Goal: Task Accomplishment & Management: Manage account settings

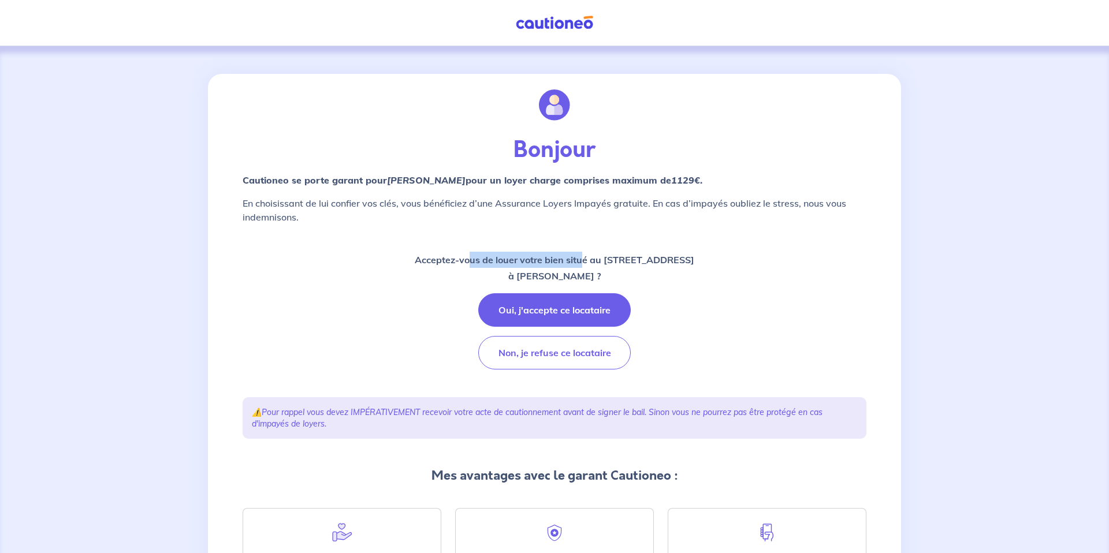
drag, startPoint x: 448, startPoint y: 261, endPoint x: 564, endPoint y: 266, distance: 116.2
click at [564, 266] on p "Acceptez-vous de louer votre bien situé au [STREET_ADDRESS] à [PERSON_NAME] ?" at bounding box center [555, 268] width 280 height 32
click at [600, 269] on p "Acceptez-vous de louer votre bien situé au [STREET_ADDRESS] à [PERSON_NAME] ?" at bounding box center [555, 268] width 280 height 32
drag, startPoint x: 583, startPoint y: 261, endPoint x: 650, endPoint y: 261, distance: 66.4
click at [650, 261] on p "Acceptez-vous de louer votre bien situé au [STREET_ADDRESS] à [PERSON_NAME] ?" at bounding box center [555, 268] width 280 height 32
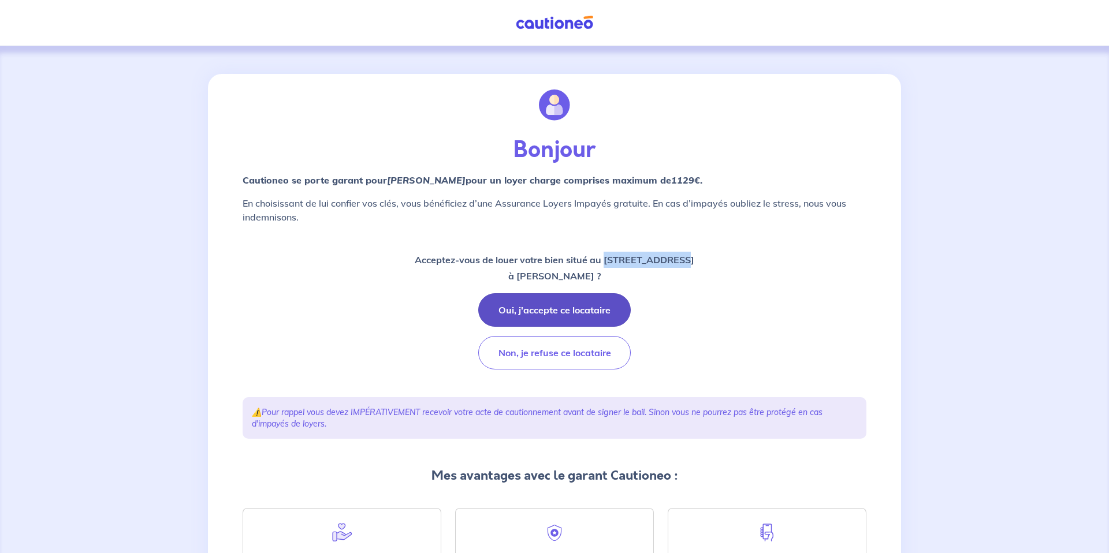
click at [560, 302] on button "Oui, j'accepte ce locataire" at bounding box center [554, 309] width 152 height 33
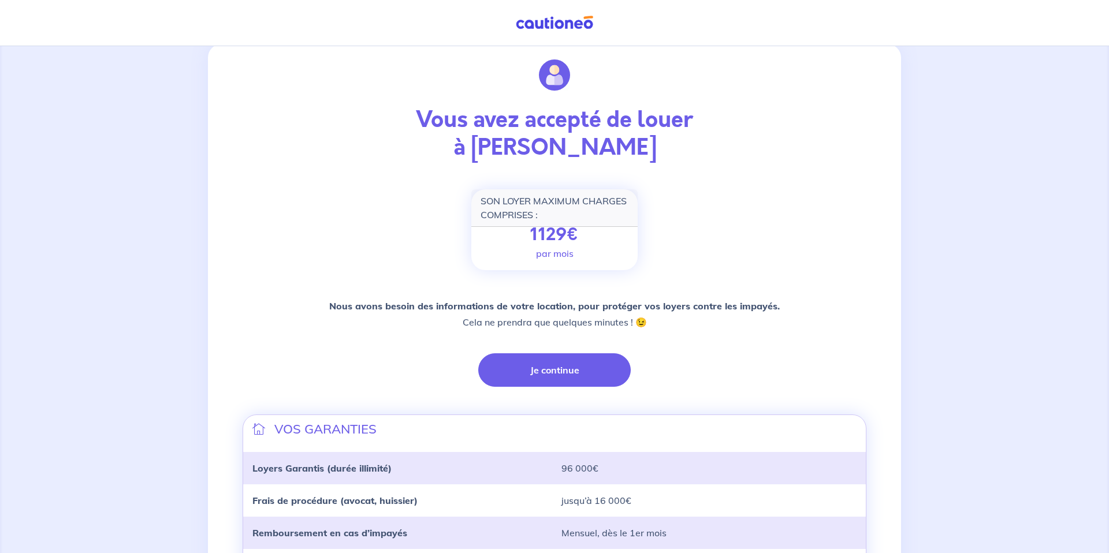
scroll to position [20, 0]
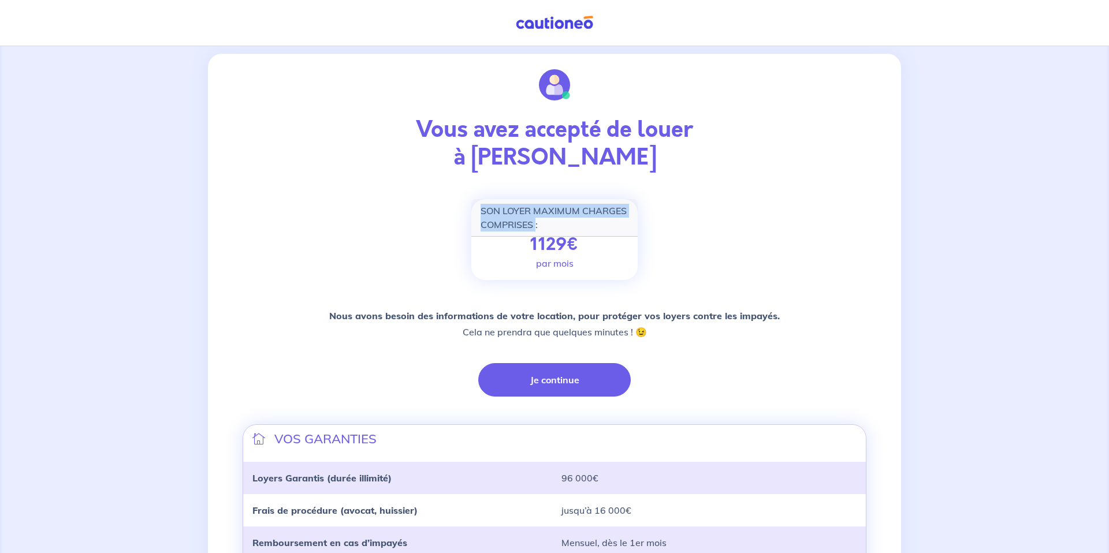
drag, startPoint x: 481, startPoint y: 214, endPoint x: 537, endPoint y: 230, distance: 58.9
click at [537, 230] on div "SON LOYER MAXIMUM CHARGES COMPRISES :" at bounding box center [554, 218] width 166 height 38
click at [528, 246] on div "SON LOYER MAXIMUM CHARGES COMPRISES : 1129 € par mois" at bounding box center [554, 239] width 166 height 81
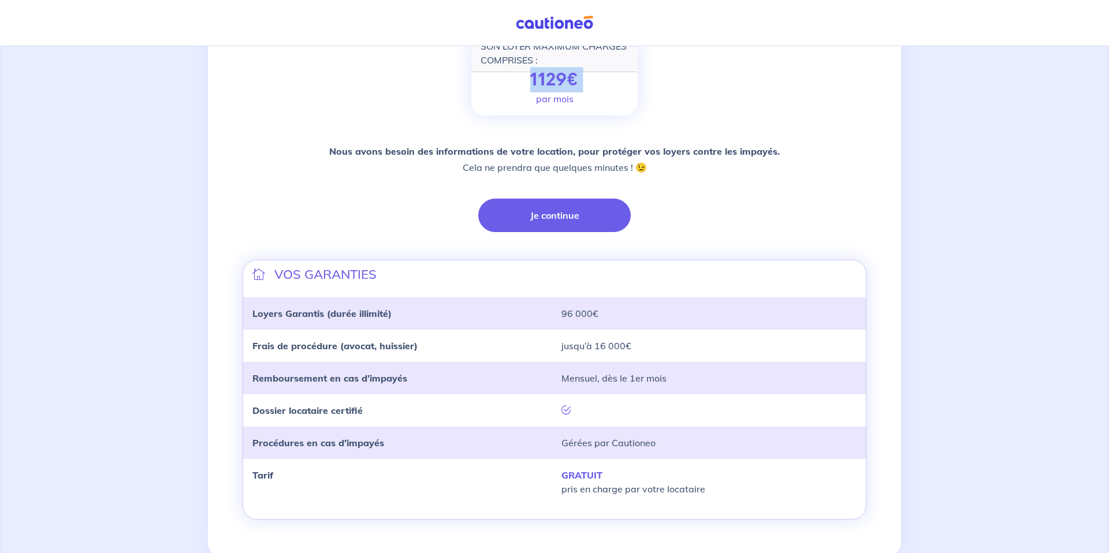
scroll to position [216, 0]
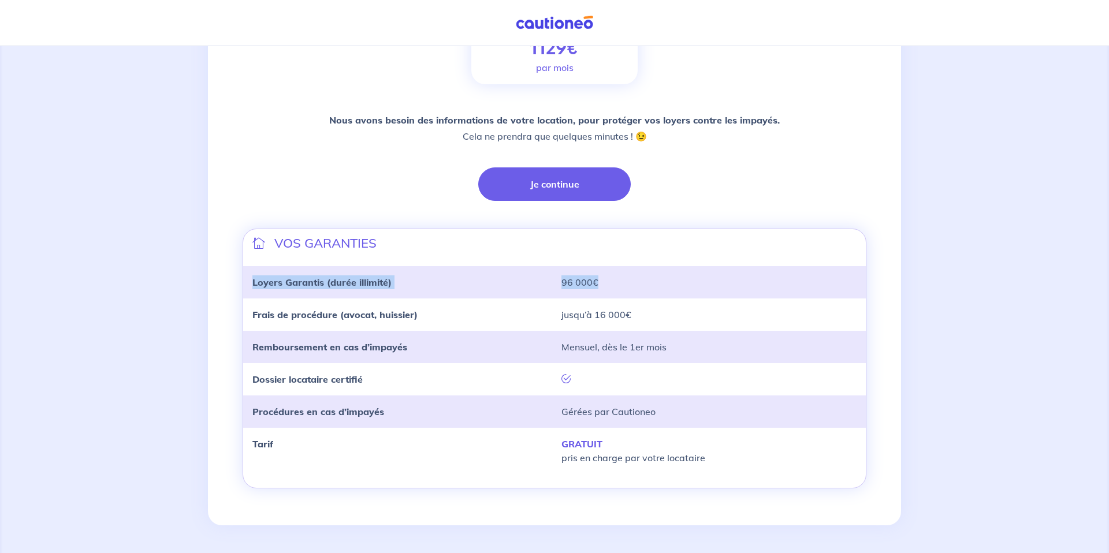
drag, startPoint x: 252, startPoint y: 285, endPoint x: 642, endPoint y: 288, distance: 389.3
click at [642, 288] on div "Loyers Garantis (durée illimité) 96 000€" at bounding box center [554, 283] width 618 height 14
drag, startPoint x: 530, startPoint y: 314, endPoint x: 661, endPoint y: 321, distance: 131.3
click at [661, 321] on div "Frais de procédure (avocat, huissier) jusqu’à 16 000€" at bounding box center [554, 315] width 618 height 14
drag, startPoint x: 539, startPoint y: 353, endPoint x: 653, endPoint y: 354, distance: 113.2
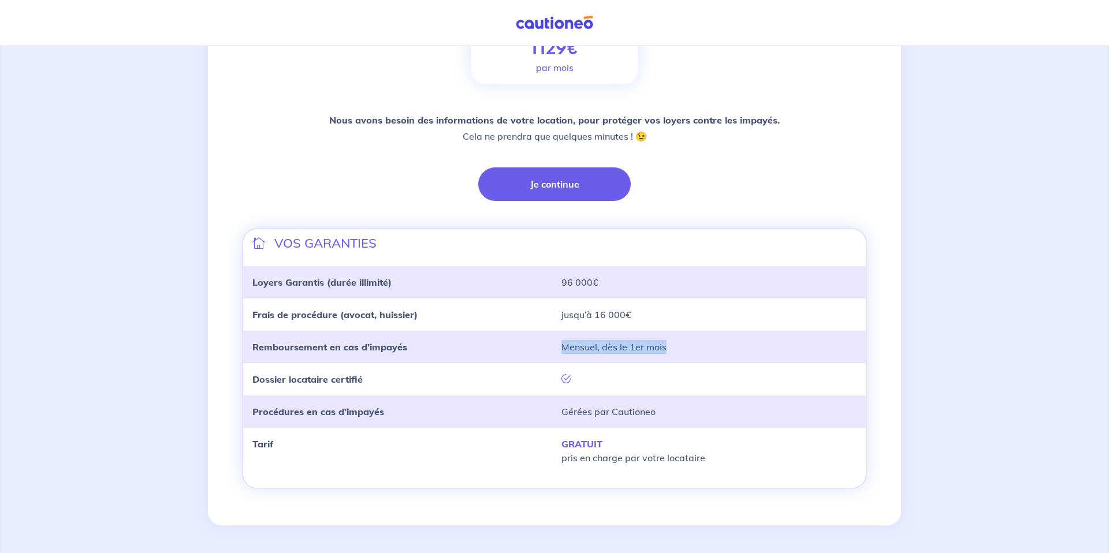
click at [653, 354] on div "Remboursement en cas d’impayés Mensuel, dès le 1er mois" at bounding box center [554, 347] width 623 height 32
drag, startPoint x: 550, startPoint y: 437, endPoint x: 729, endPoint y: 462, distance: 180.8
click at [729, 462] on div "Tarif GRATUIT pris en charge par votre locataire" at bounding box center [554, 451] width 618 height 28
click at [731, 462] on p "GRATUIT pris en charge par votre locataire" at bounding box center [708, 451] width 295 height 28
drag, startPoint x: 706, startPoint y: 462, endPoint x: 520, endPoint y: 451, distance: 186.3
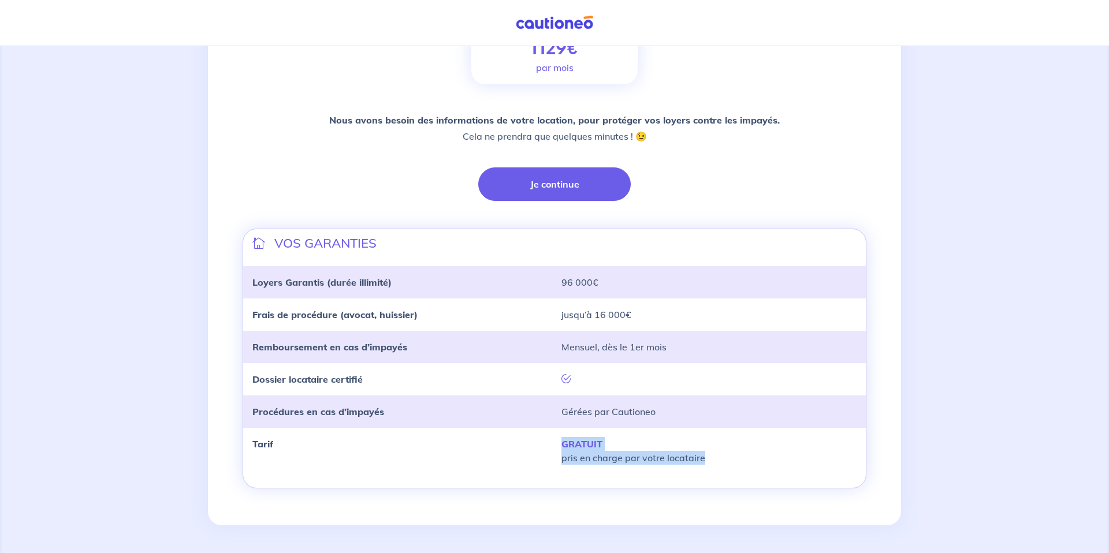
click at [520, 451] on div "Tarif GRATUIT pris en charge par votre locataire" at bounding box center [554, 451] width 618 height 28
